Goal: Task Accomplishment & Management: Use online tool/utility

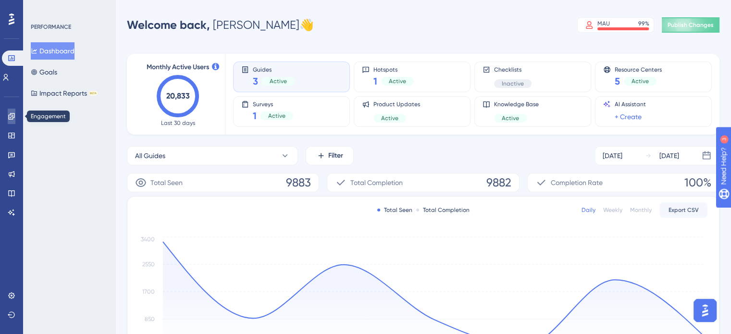
click at [11, 118] on icon at bounding box center [12, 117] width 8 height 8
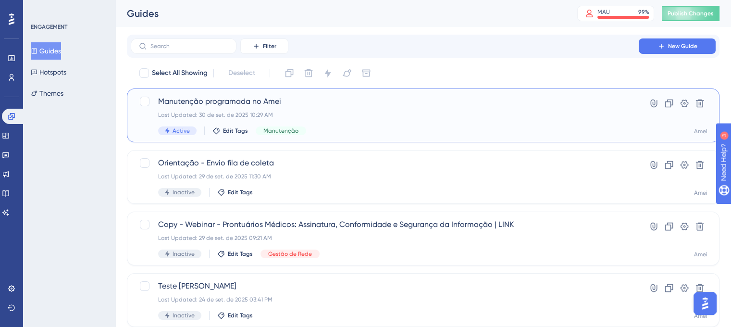
click at [208, 104] on span "Manutenção programada no Amei" at bounding box center [384, 102] width 453 height 12
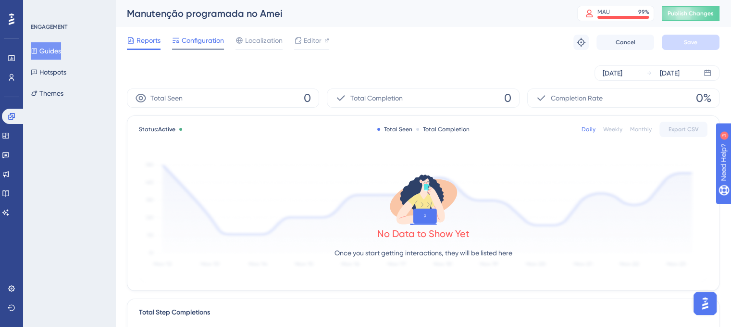
click at [199, 44] on span "Configuration" at bounding box center [203, 41] width 42 height 12
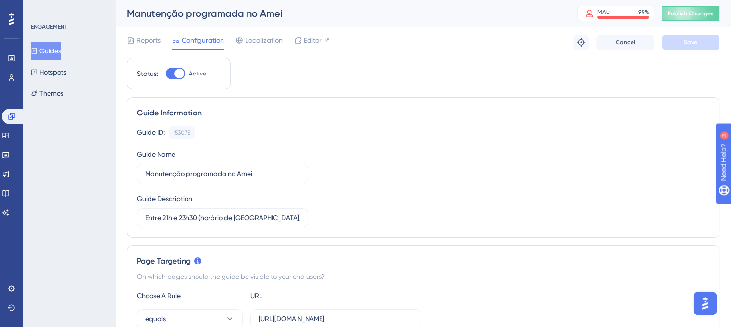
click at [314, 34] on div "Reports Configuration Localization Editor Troubleshoot Cancel Save" at bounding box center [423, 42] width 593 height 31
click at [313, 43] on span "Editor" at bounding box center [313, 41] width 18 height 12
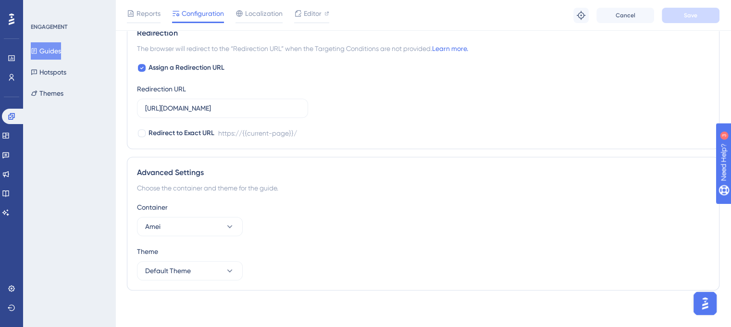
scroll to position [668, 0]
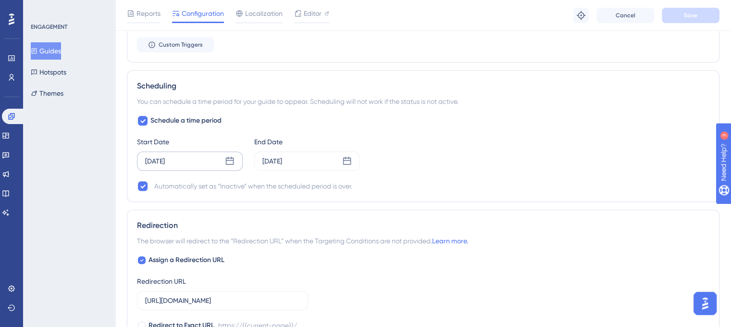
click at [229, 163] on icon at bounding box center [230, 161] width 8 height 8
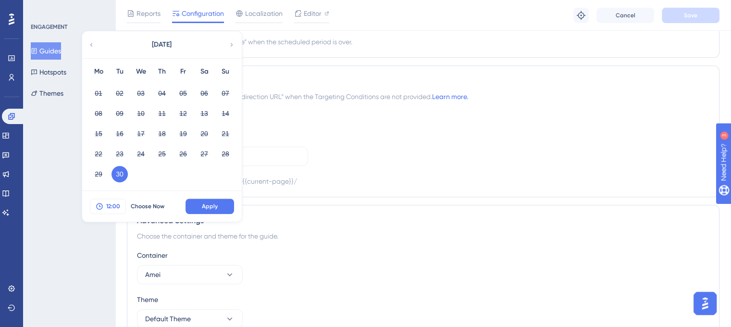
click at [119, 203] on span "12:00" at bounding box center [113, 206] width 14 height 8
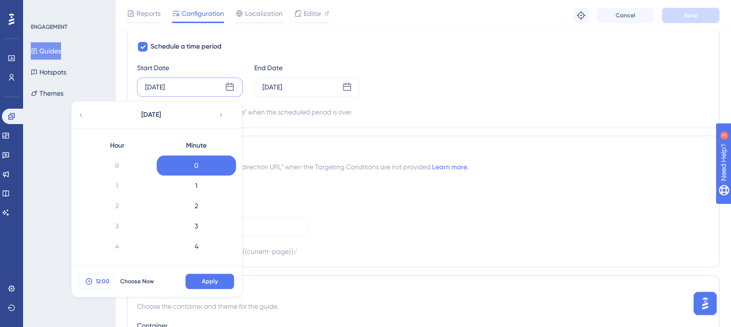
scroll to position [201, 0]
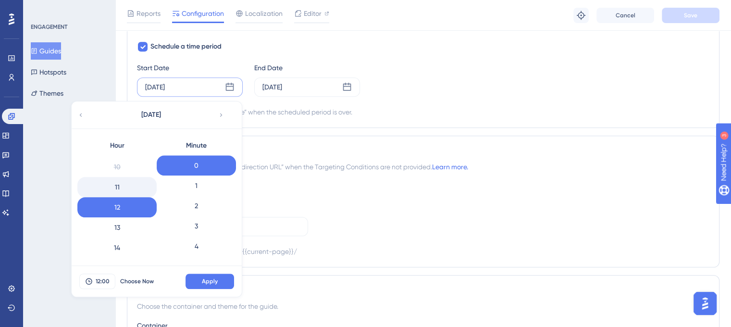
click at [118, 186] on div "11" at bounding box center [116, 187] width 79 height 20
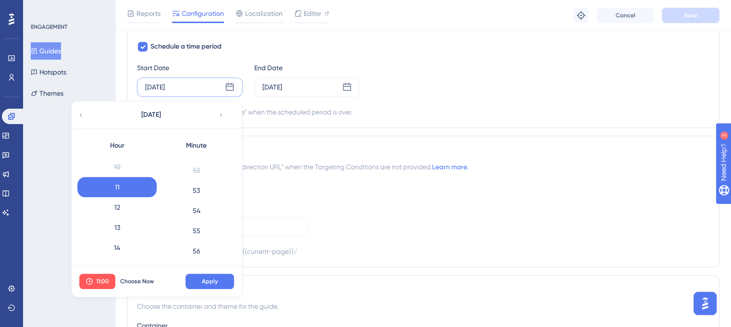
scroll to position [1108, 0]
click at [210, 167] on div "55" at bounding box center [196, 168] width 79 height 20
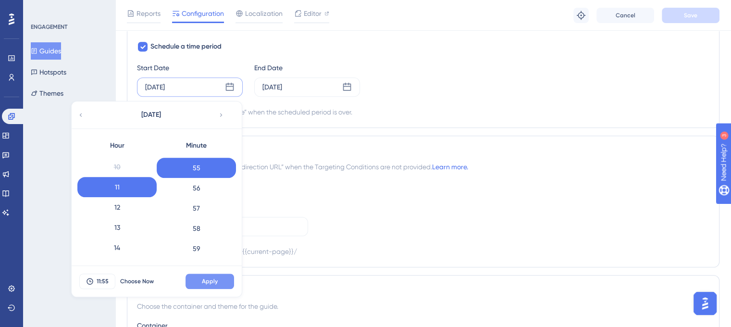
click at [217, 275] on button "Apply" at bounding box center [210, 281] width 49 height 15
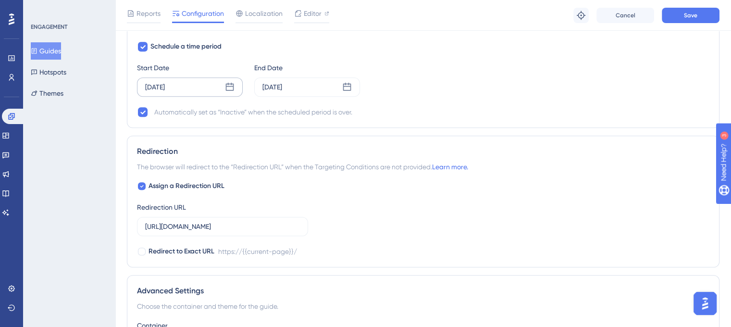
click at [708, 25] on div "Reports Configuration Localization Editor Troubleshoot Cancel Save" at bounding box center [423, 15] width 616 height 31
click at [706, 21] on button "Save" at bounding box center [691, 15] width 58 height 15
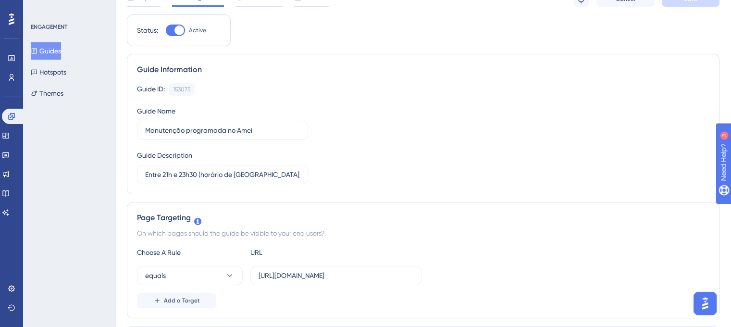
scroll to position [0, 0]
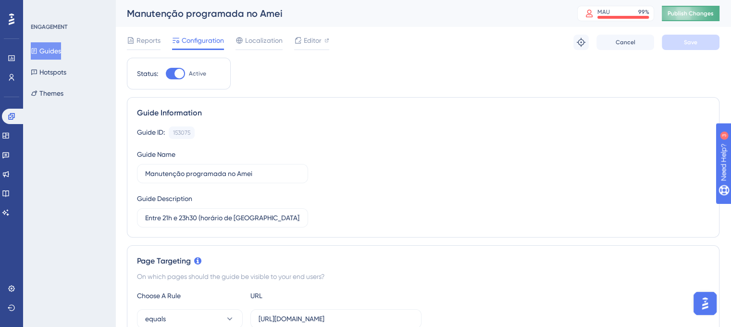
click at [696, 11] on span "Publish Changes" at bounding box center [691, 14] width 46 height 8
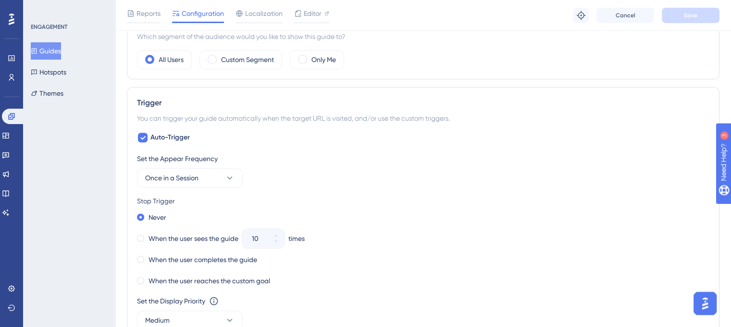
scroll to position [385, 0]
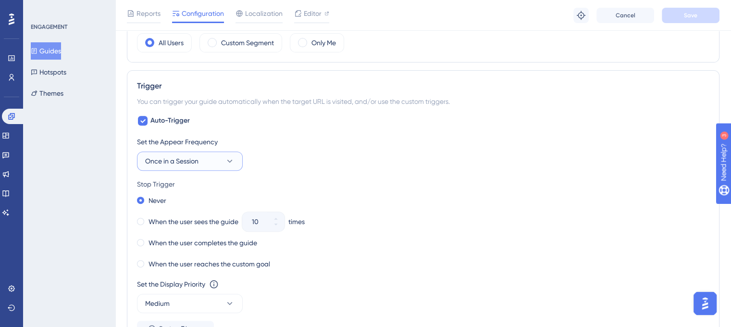
click at [218, 163] on button "Once in a Session" at bounding box center [190, 160] width 106 height 19
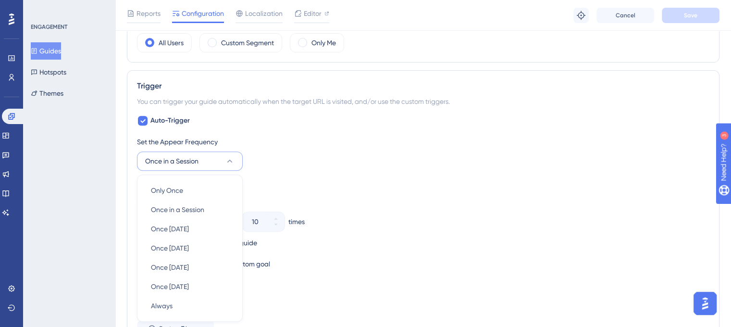
scroll to position [468, 0]
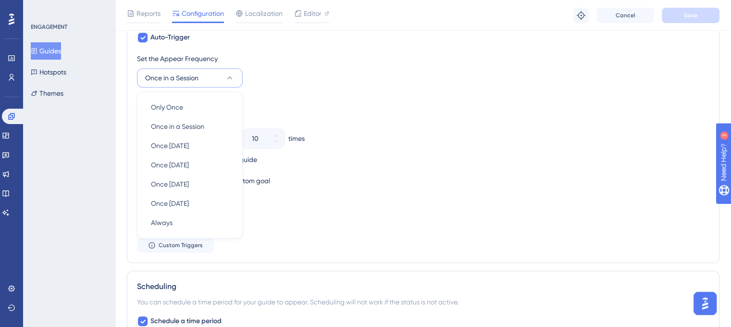
click at [368, 91] on div "Set the Appear Frequency Once in a Session Only Once Only Once Once in a Sessio…" at bounding box center [423, 153] width 573 height 200
